Goal: Navigation & Orientation: Understand site structure

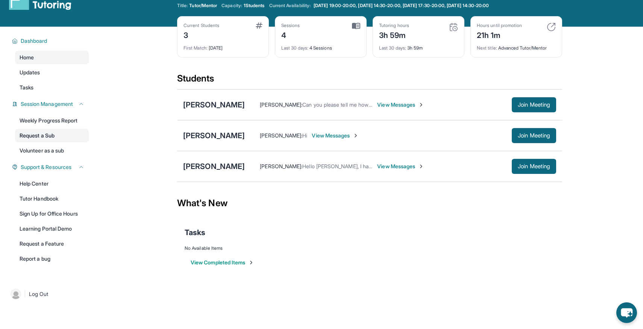
scroll to position [23, 0]
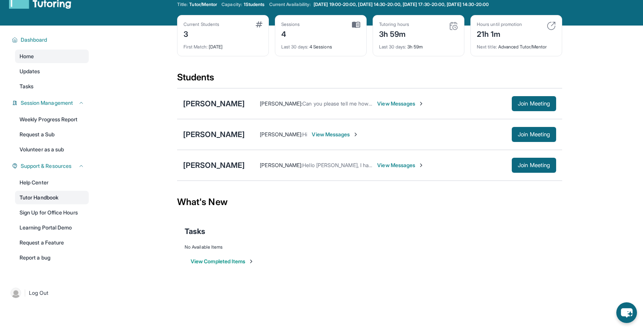
click at [40, 200] on link "Tutor Handbook" at bounding box center [52, 198] width 74 height 14
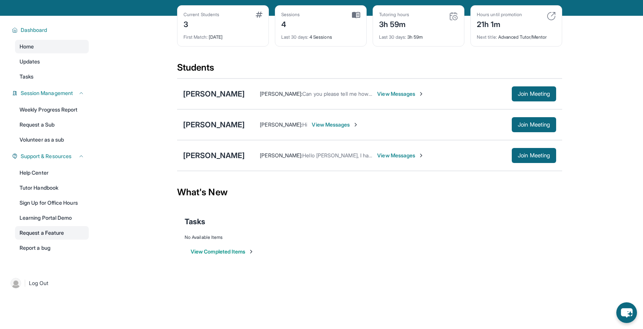
scroll to position [28, 0]
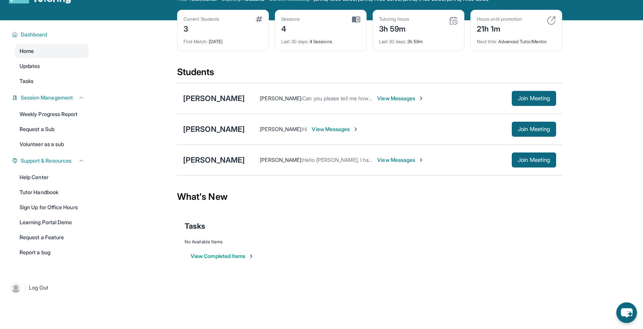
click at [44, 52] on link "Home" at bounding box center [52, 51] width 74 height 14
click at [38, 35] on span "Dashboard" at bounding box center [34, 35] width 27 height 8
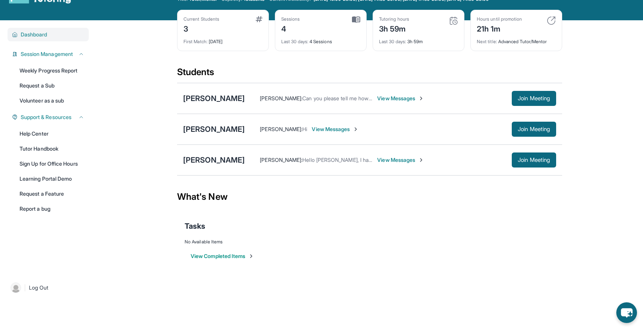
click at [38, 35] on span "Dashboard" at bounding box center [34, 35] width 27 height 8
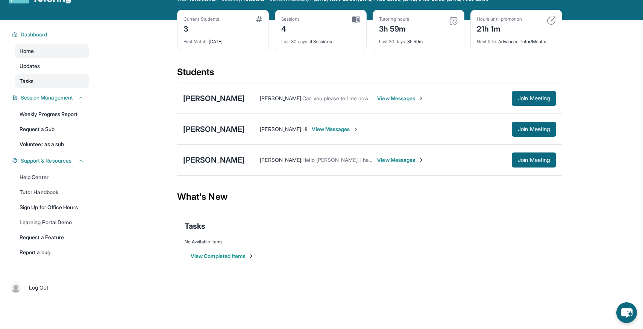
click at [36, 79] on link "Tasks" at bounding box center [52, 81] width 74 height 14
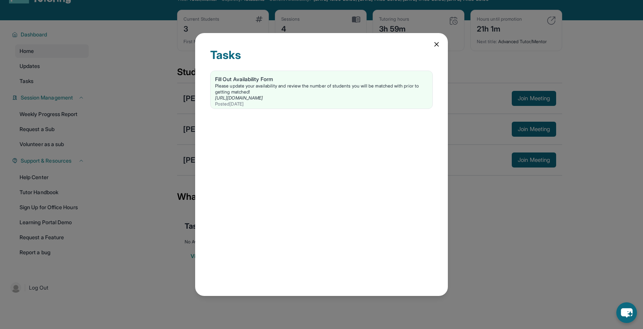
click at [443, 44] on div "Tasks Fill Out Availability Form Please update your availability and review the…" at bounding box center [321, 165] width 253 height 264
click at [433, 44] on icon at bounding box center [437, 45] width 8 height 8
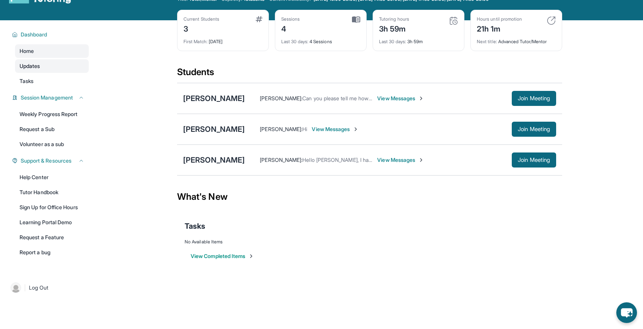
click at [40, 67] on span "Updates" at bounding box center [30, 66] width 21 height 8
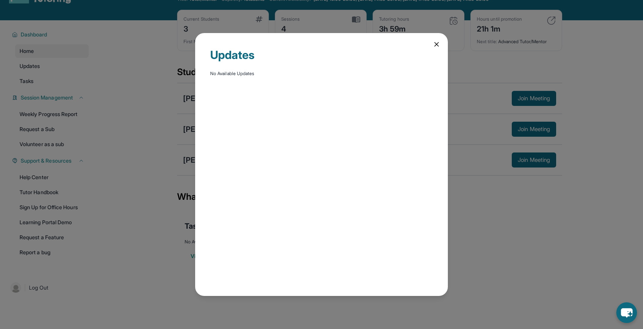
click at [432, 42] on div "Updates No Available Updates" at bounding box center [321, 165] width 253 height 264
click at [434, 44] on icon at bounding box center [437, 45] width 8 height 8
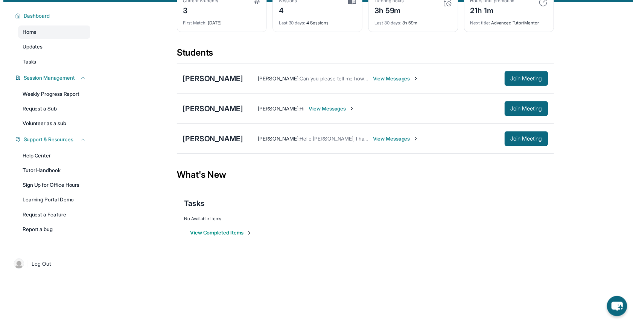
scroll to position [48, 0]
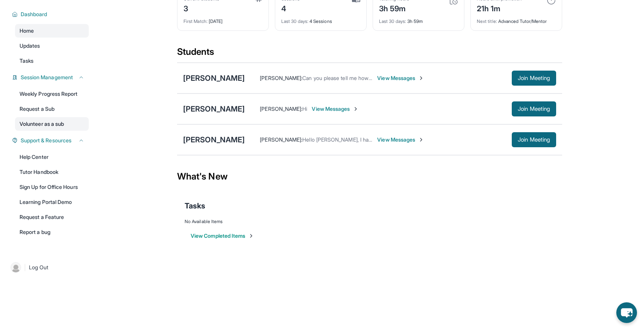
click at [52, 120] on link "Volunteer as a sub" at bounding box center [52, 124] width 74 height 14
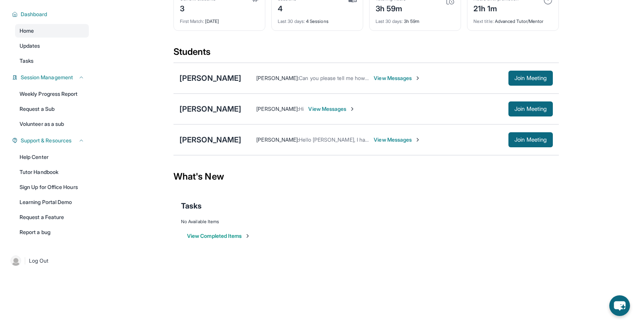
scroll to position [0, 0]
